Goal: Navigation & Orientation: Find specific page/section

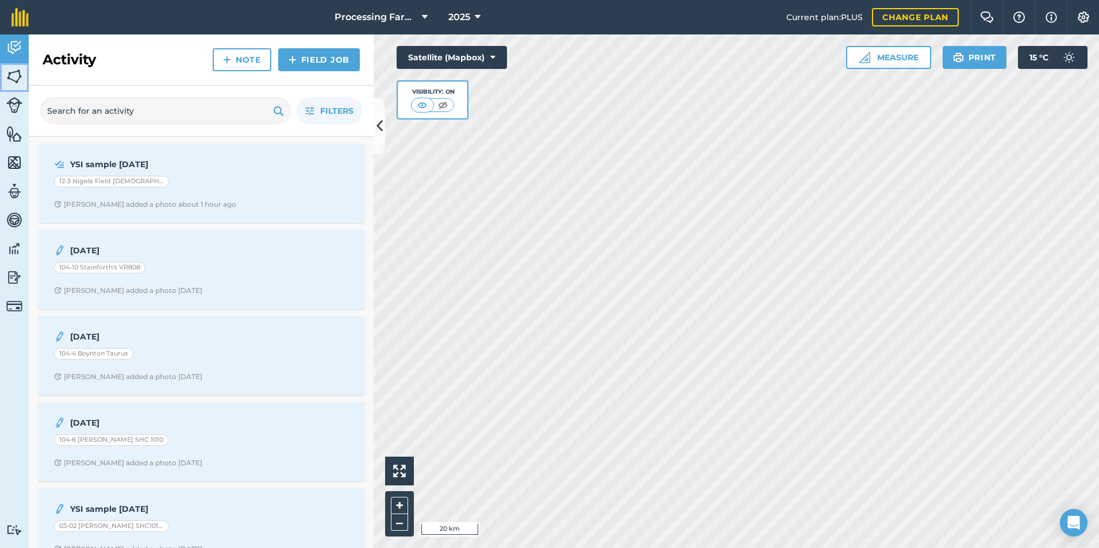
click at [16, 82] on img at bounding box center [14, 76] width 16 height 17
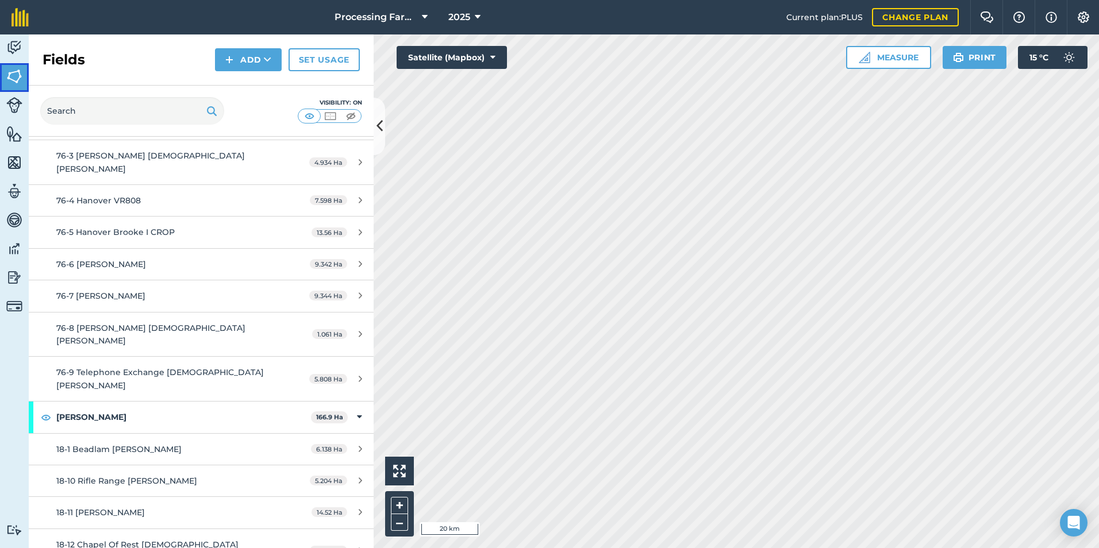
scroll to position [11668, 0]
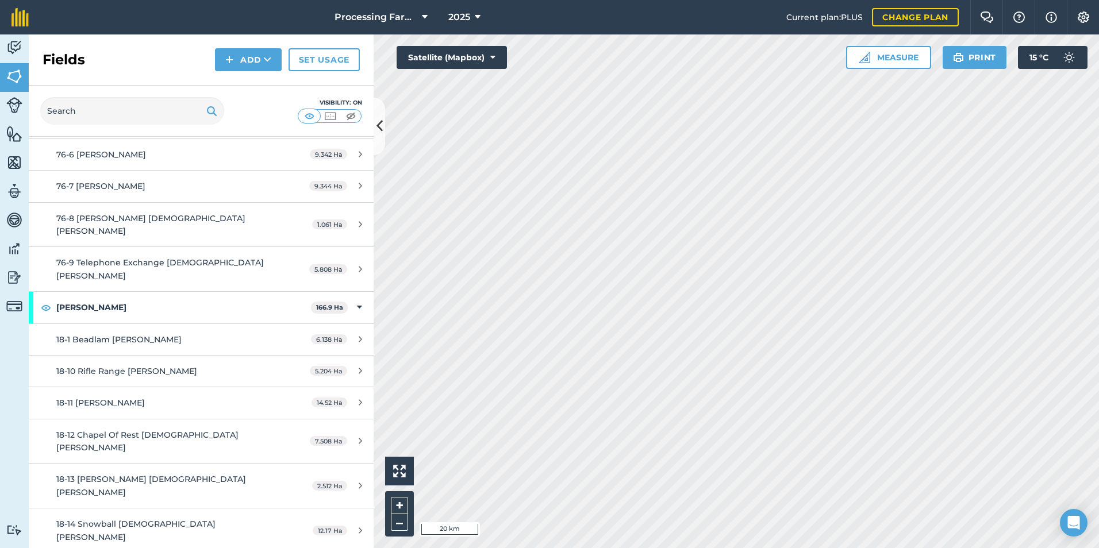
scroll to position [11725, 0]
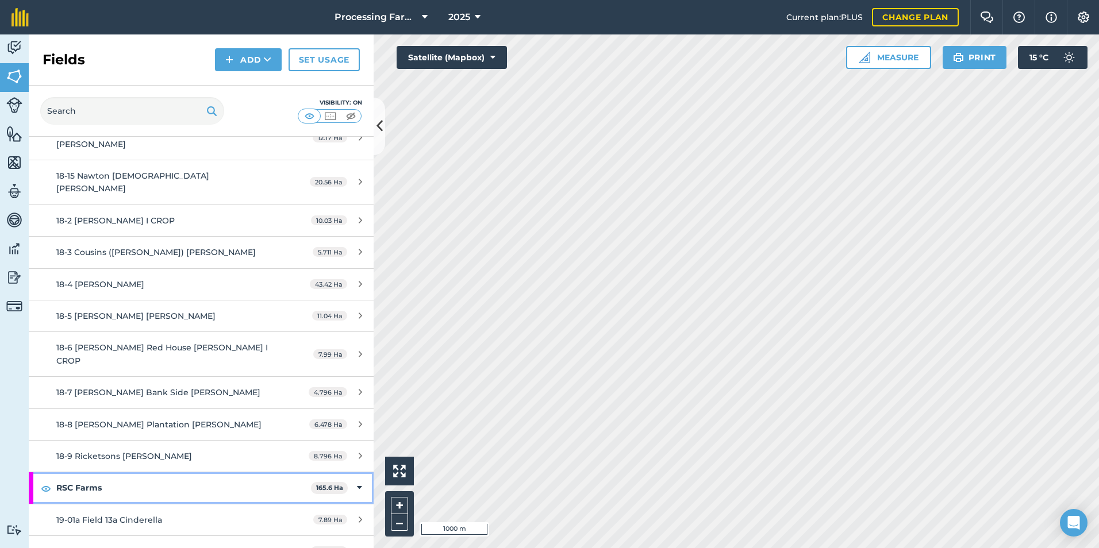
scroll to position [12242, 0]
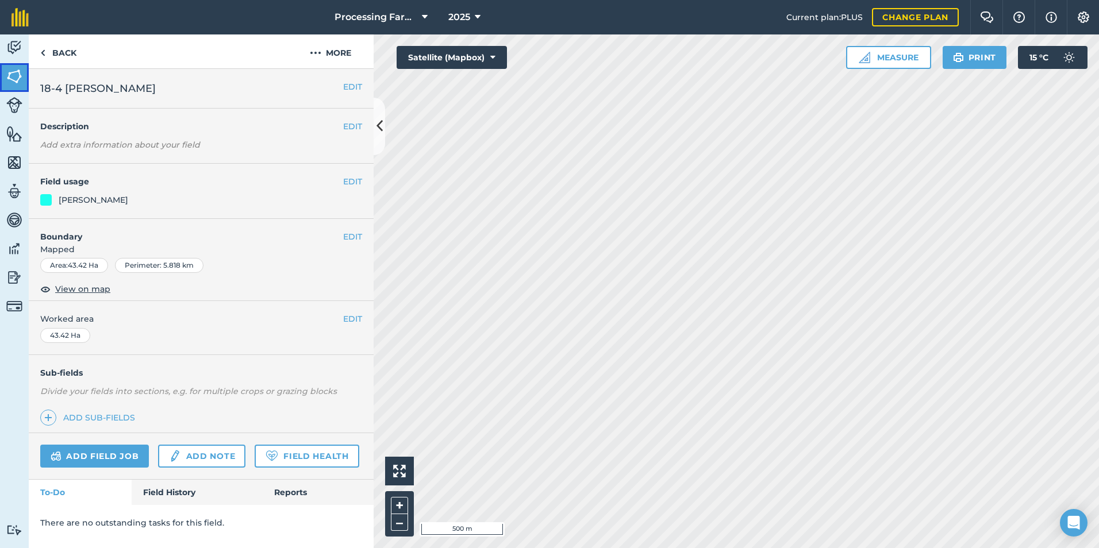
click at [18, 76] on img at bounding box center [14, 76] width 16 height 17
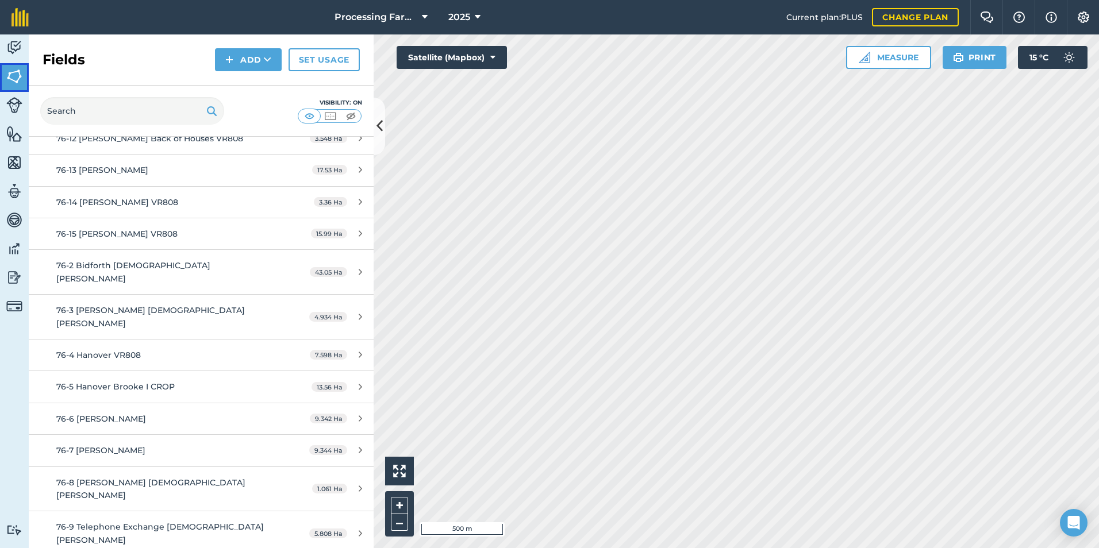
scroll to position [11725, 0]
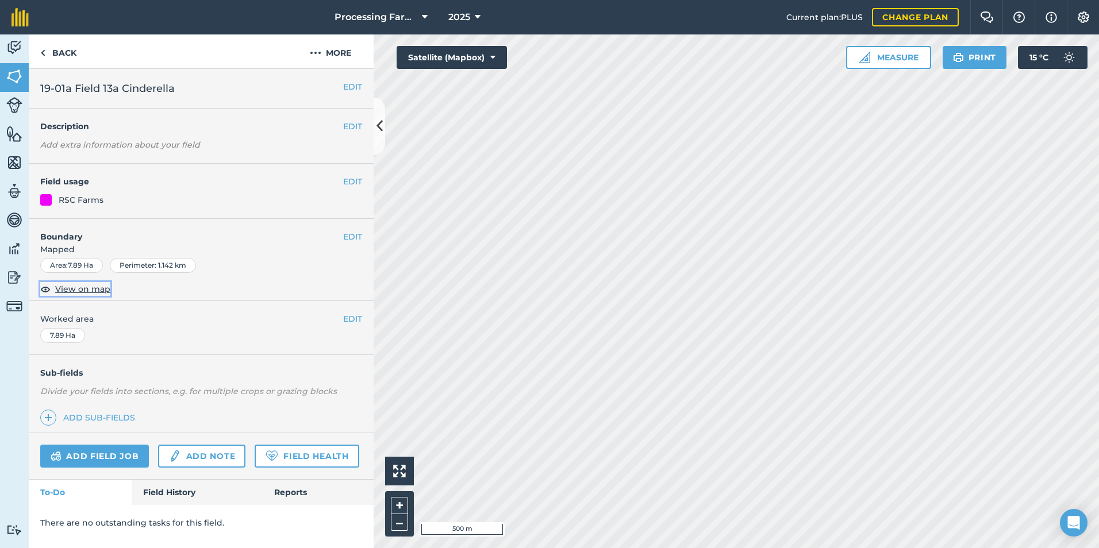
click at [97, 293] on span "View on map" at bounding box center [82, 289] width 55 height 13
click at [67, 49] on link "Back" at bounding box center [58, 51] width 59 height 34
click at [61, 53] on link "Back" at bounding box center [58, 51] width 59 height 34
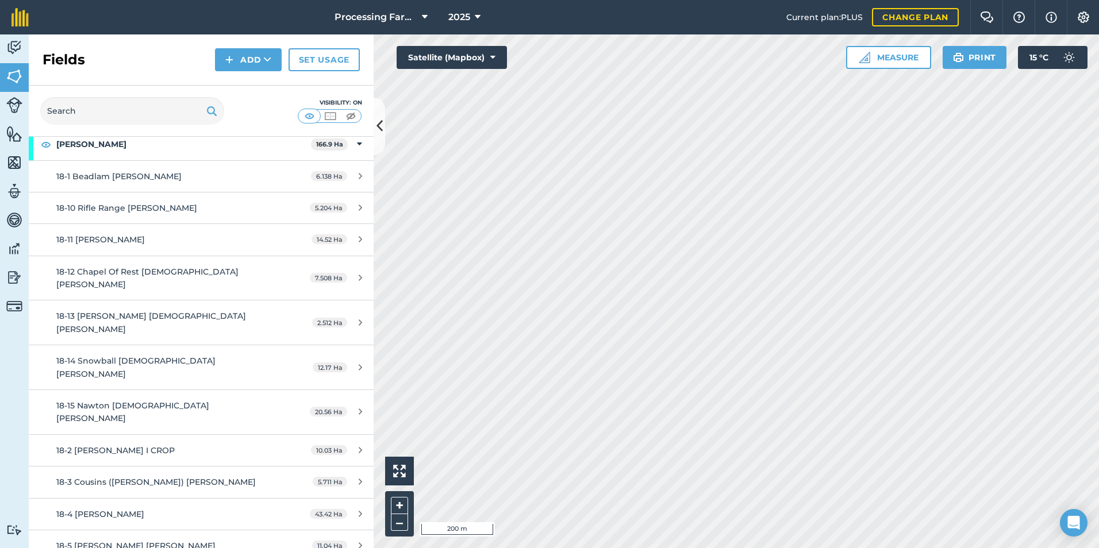
scroll to position [11668, 0]
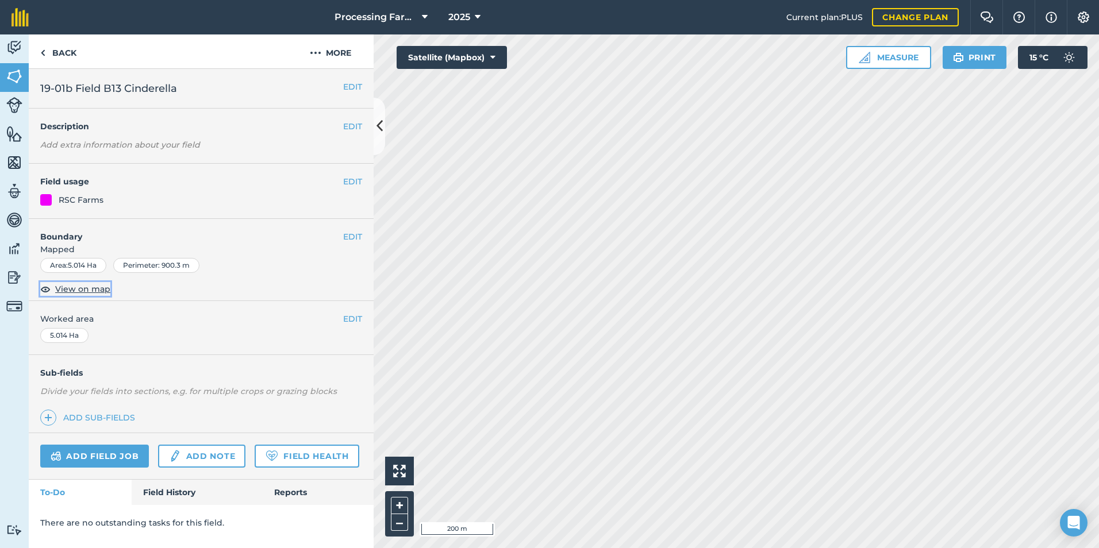
click at [86, 290] on span "View on map" at bounding box center [82, 289] width 55 height 13
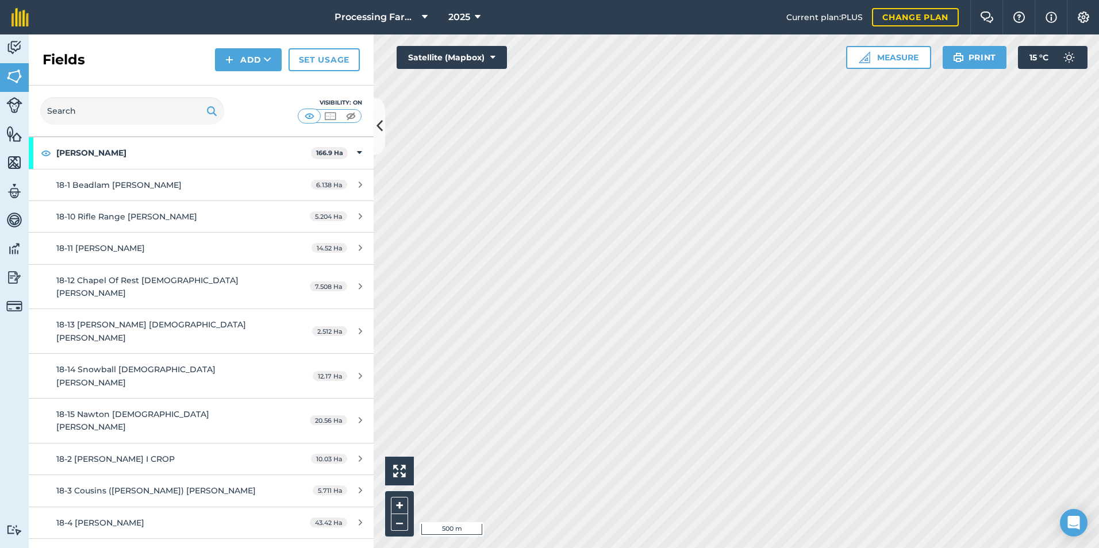
scroll to position [11945, 0]
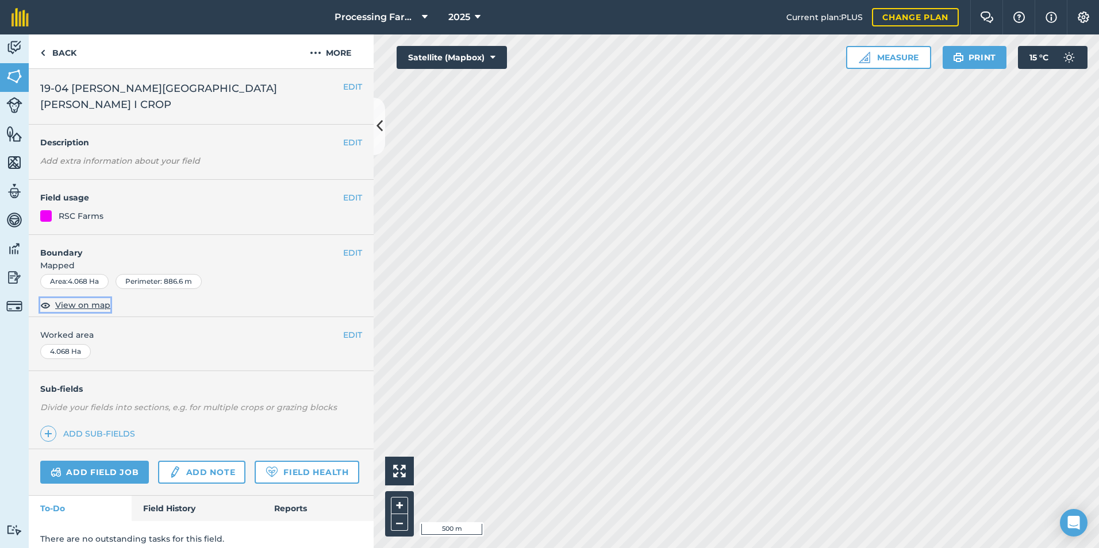
click at [81, 299] on span "View on map" at bounding box center [82, 305] width 55 height 13
click at [58, 48] on link "Back" at bounding box center [58, 51] width 59 height 34
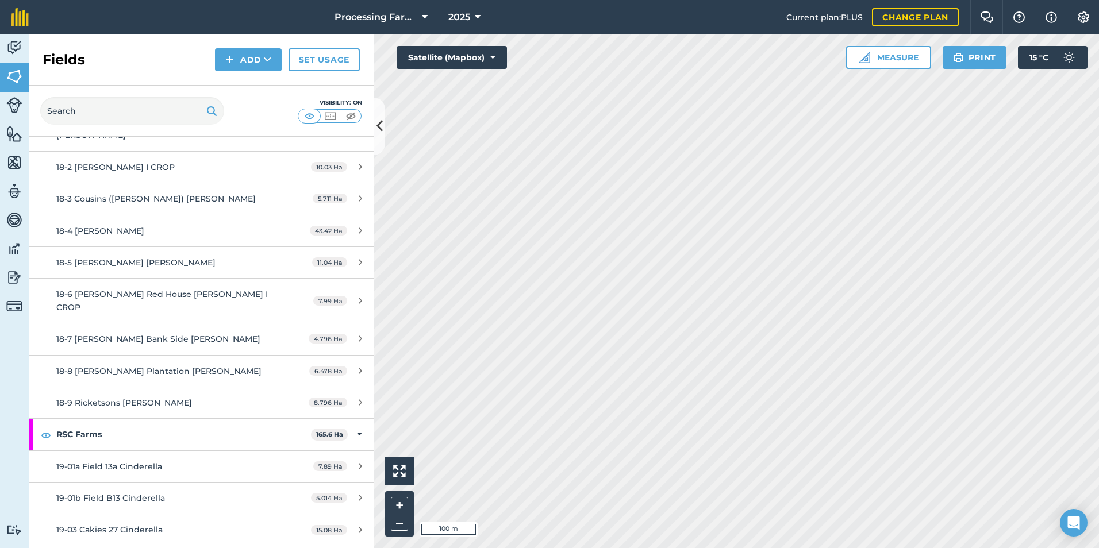
scroll to position [12242, 0]
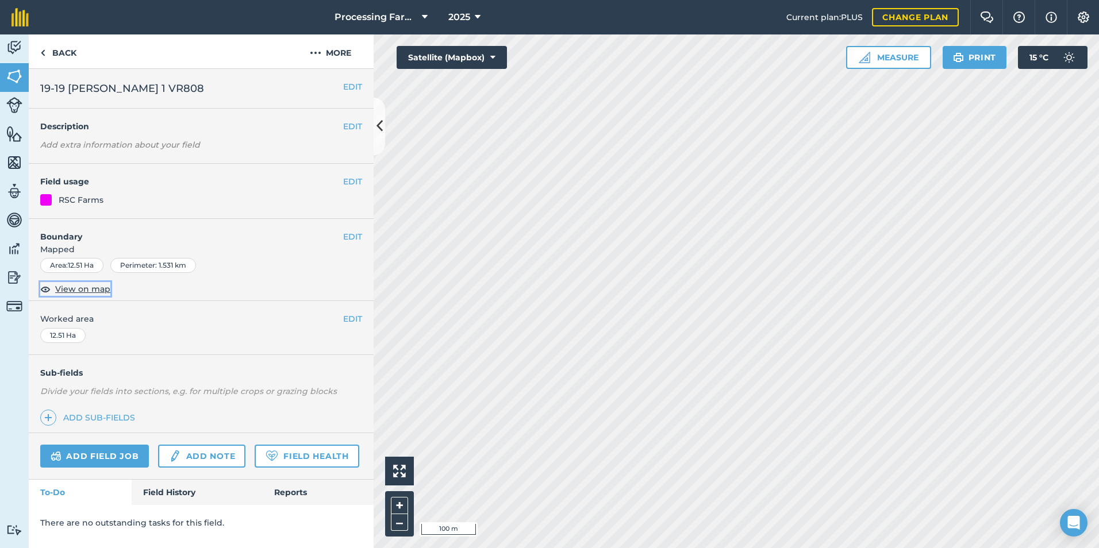
click at [78, 289] on span "View on map" at bounding box center [82, 289] width 55 height 13
click at [79, 53] on link "Back" at bounding box center [58, 51] width 59 height 34
click at [62, 55] on link "Back" at bounding box center [58, 51] width 59 height 34
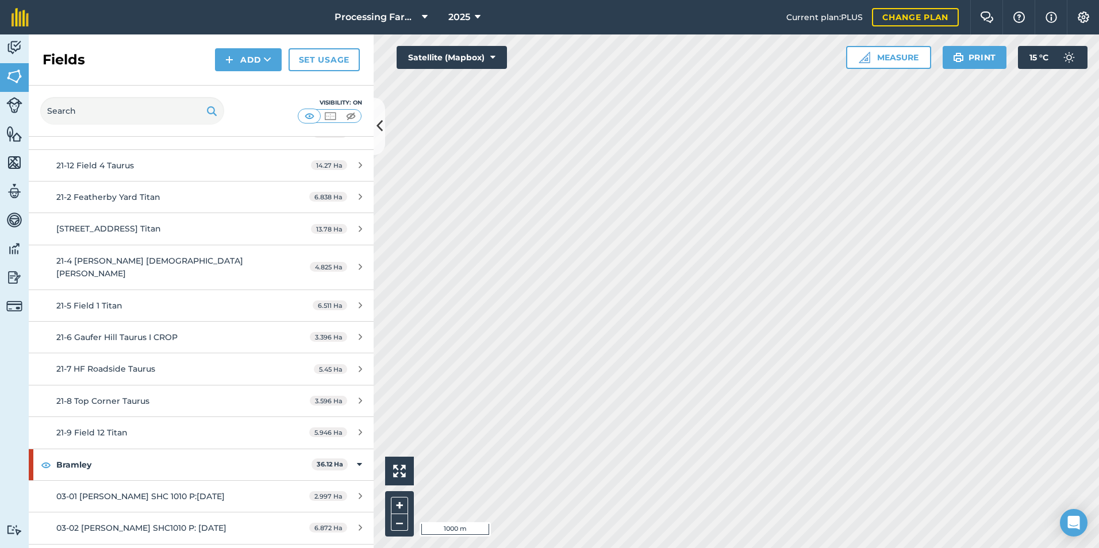
scroll to position [2471, 0]
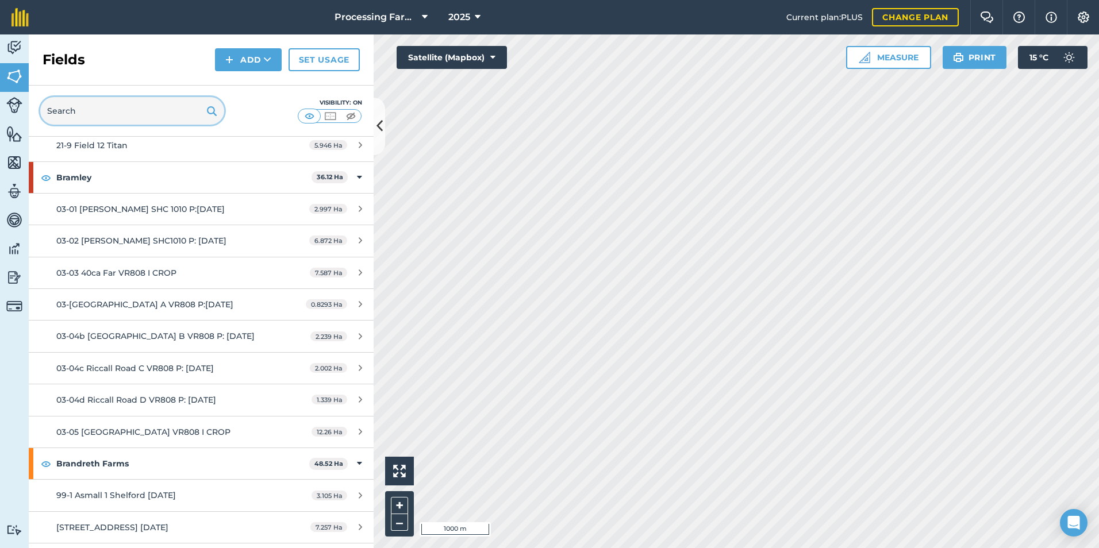
click at [114, 114] on input "text" at bounding box center [132, 111] width 184 height 28
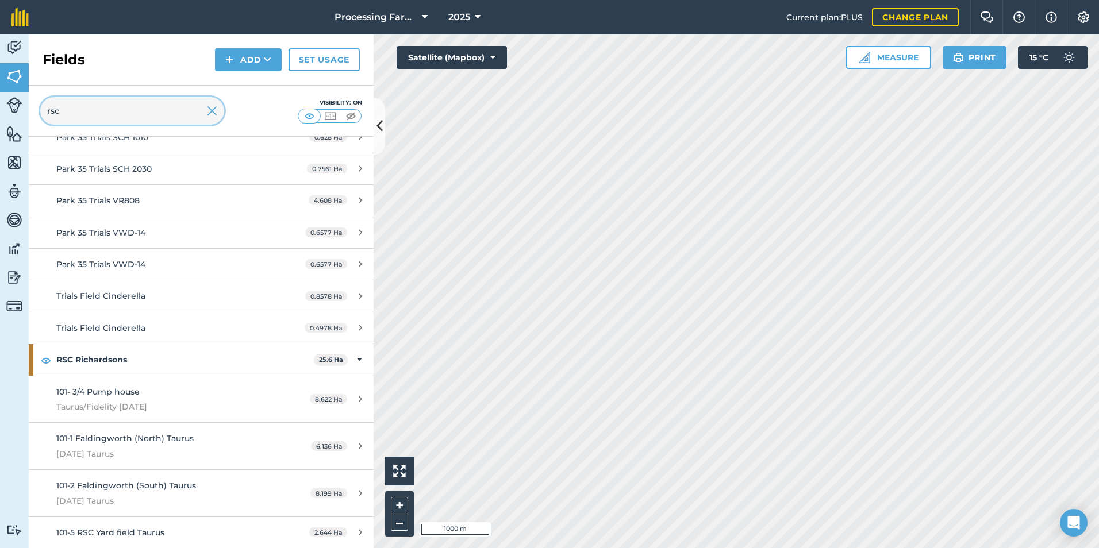
scroll to position [327, 0]
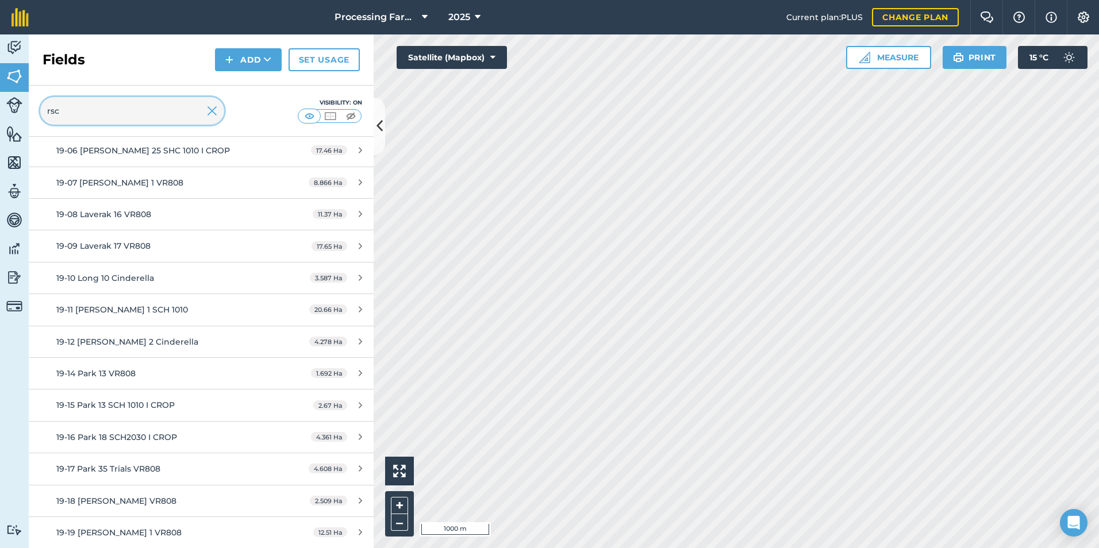
type input "rsc"
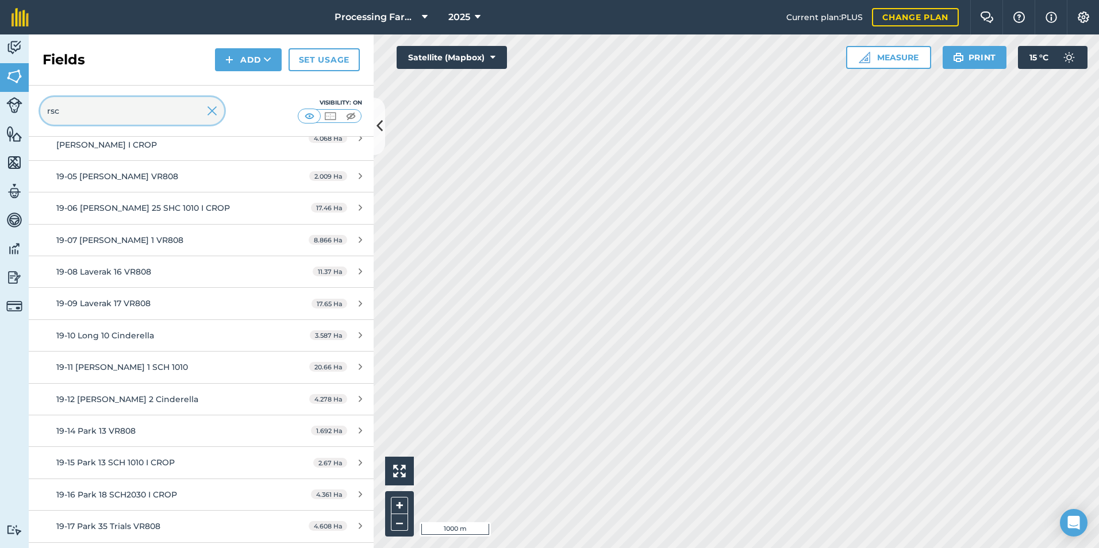
scroll to position [212, 0]
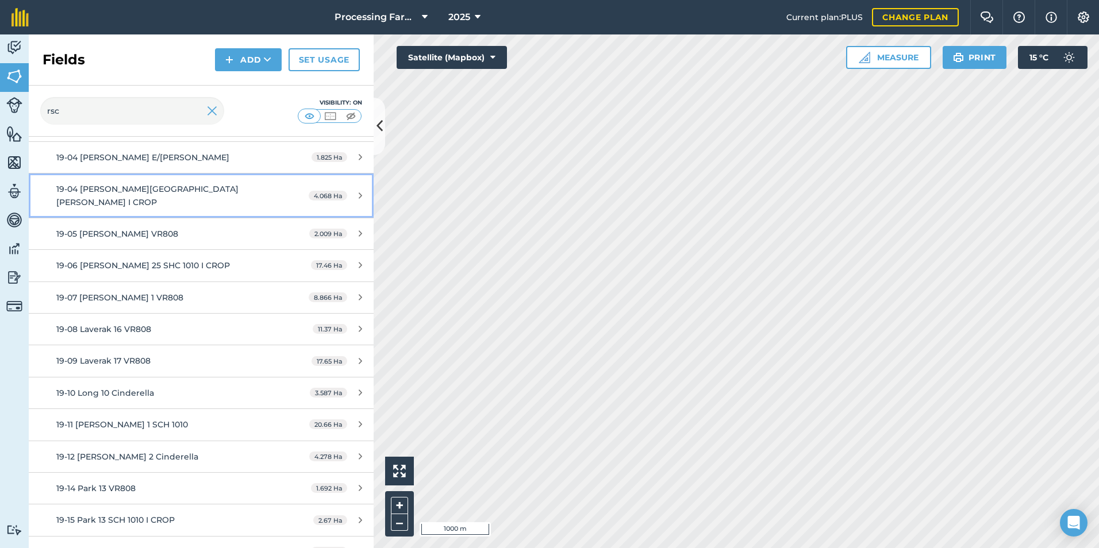
click at [160, 187] on span "19-04 [PERSON_NAME][GEOGRAPHIC_DATA][PERSON_NAME] I CROP" at bounding box center [147, 195] width 182 height 23
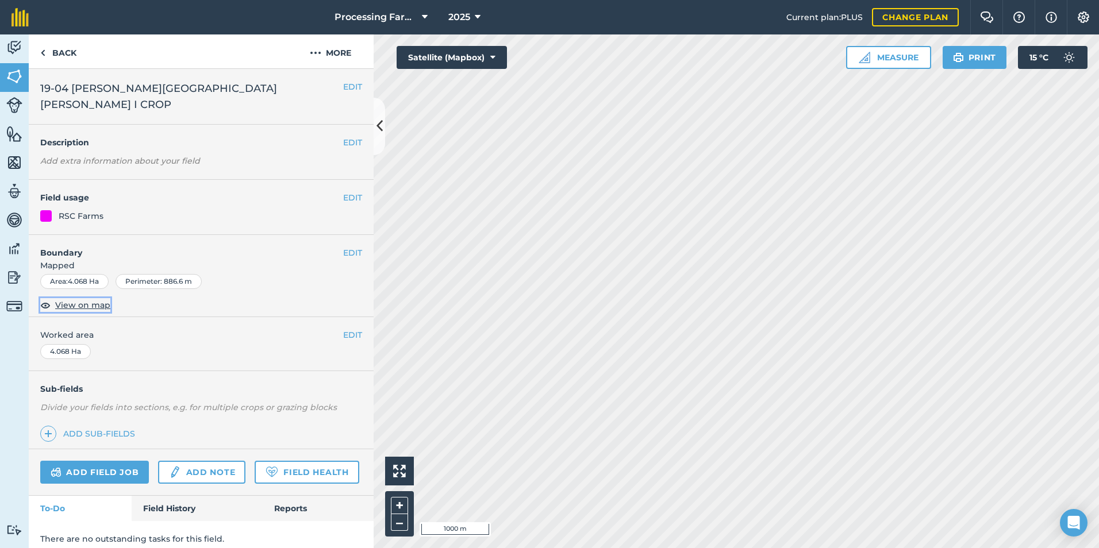
click at [86, 299] on span "View on map" at bounding box center [82, 305] width 55 height 13
